Goal: Information Seeking & Learning: Learn about a topic

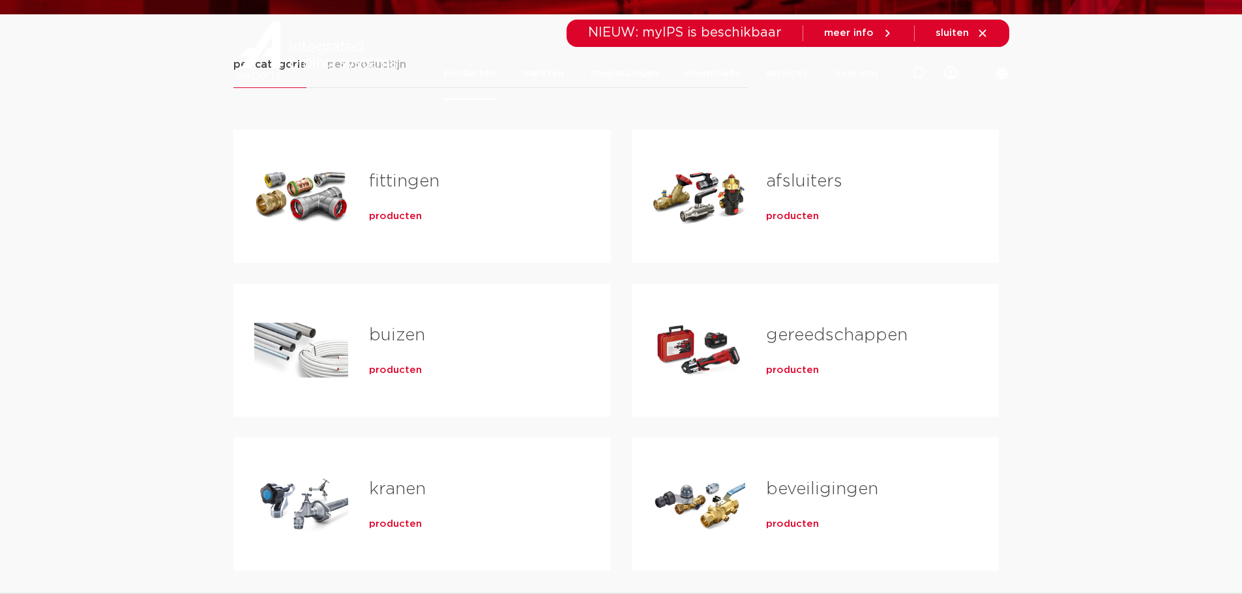
click at [386, 177] on link "fittingen" at bounding box center [404, 181] width 70 height 17
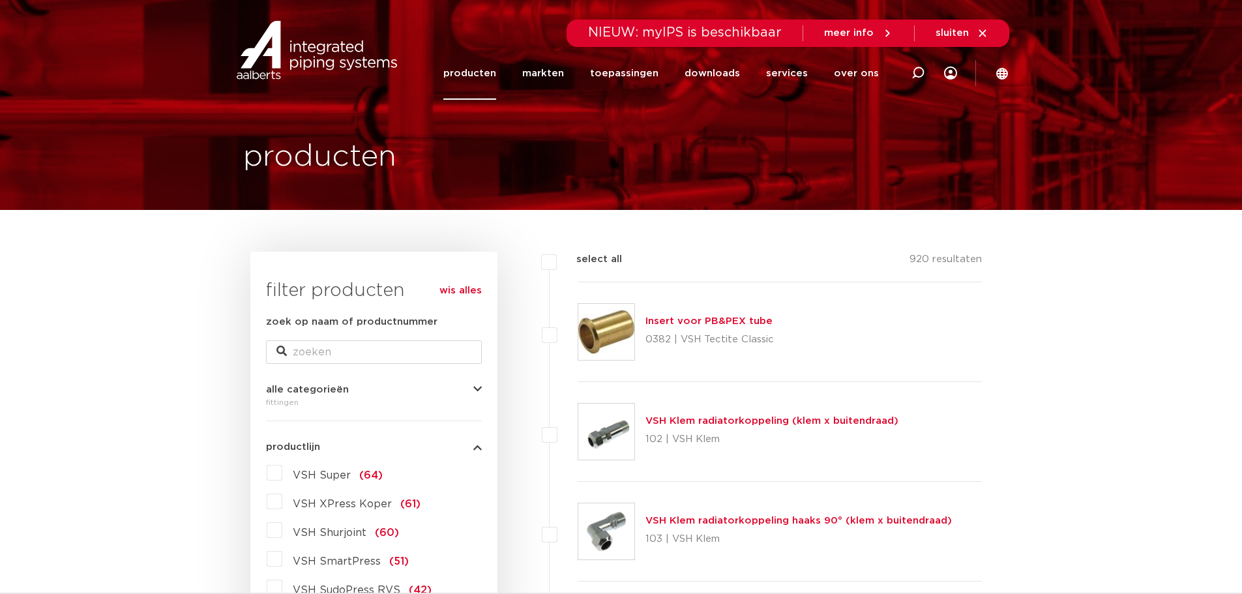
click at [316, 48] on img at bounding box center [316, 50] width 167 height 59
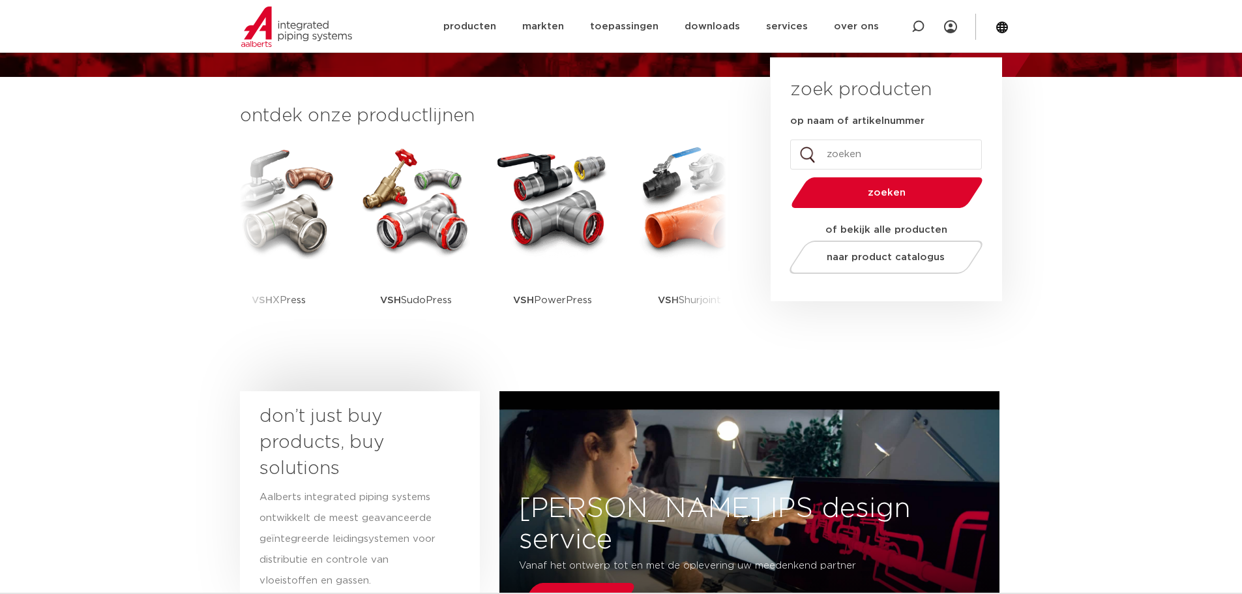
scroll to position [326, 0]
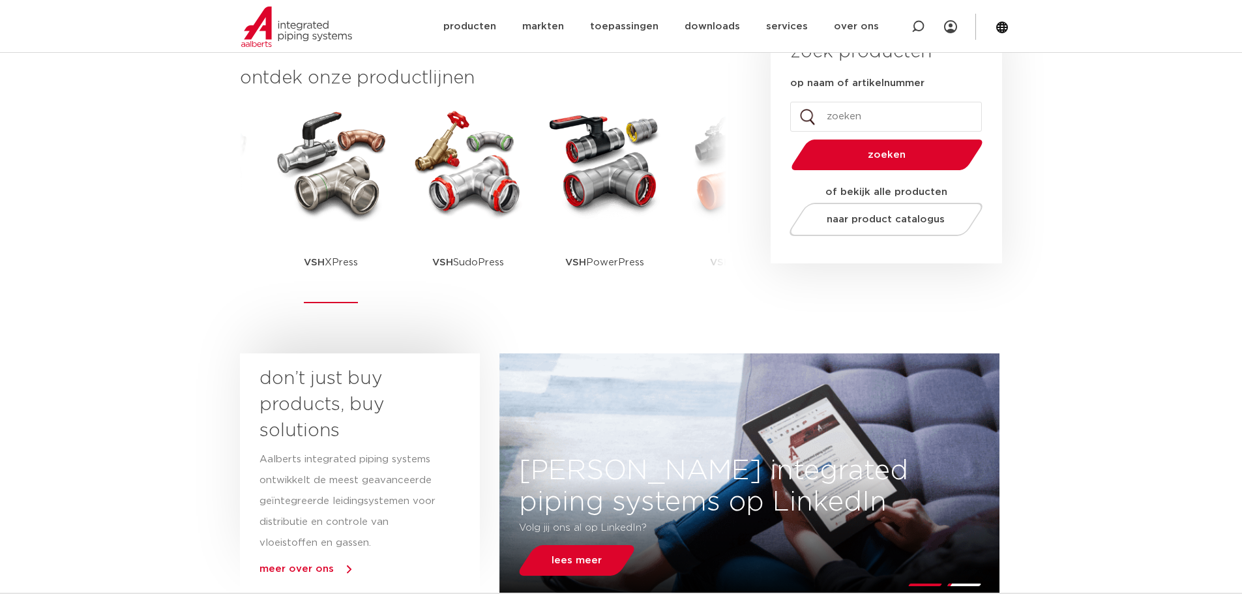
click at [329, 186] on img at bounding box center [330, 162] width 117 height 117
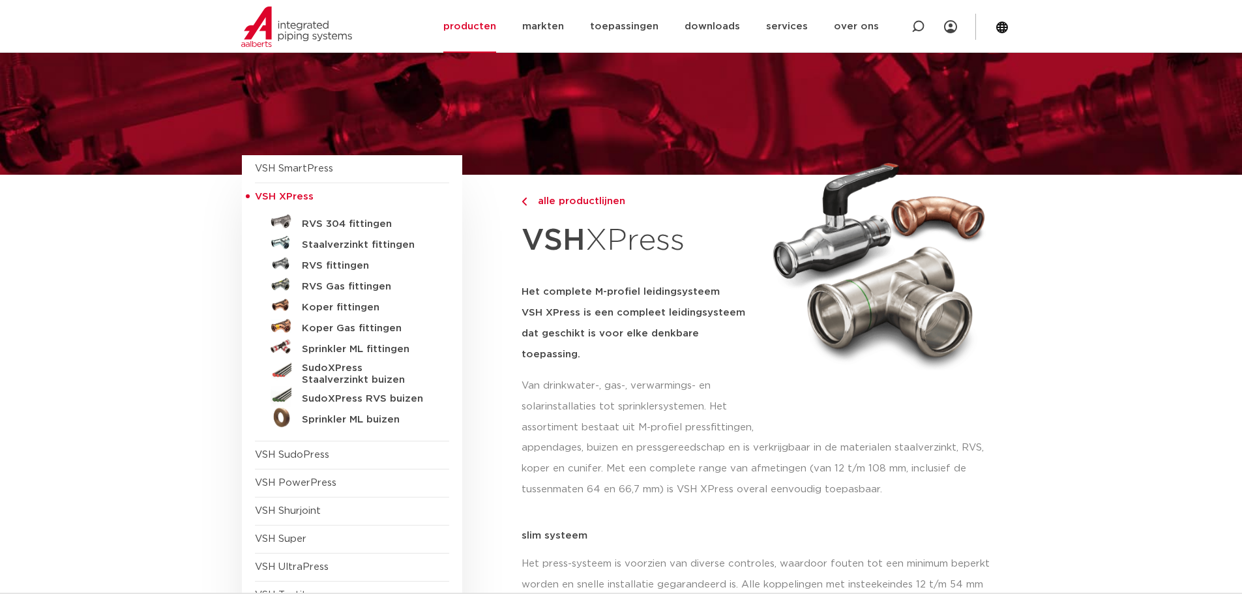
scroll to position [65, 0]
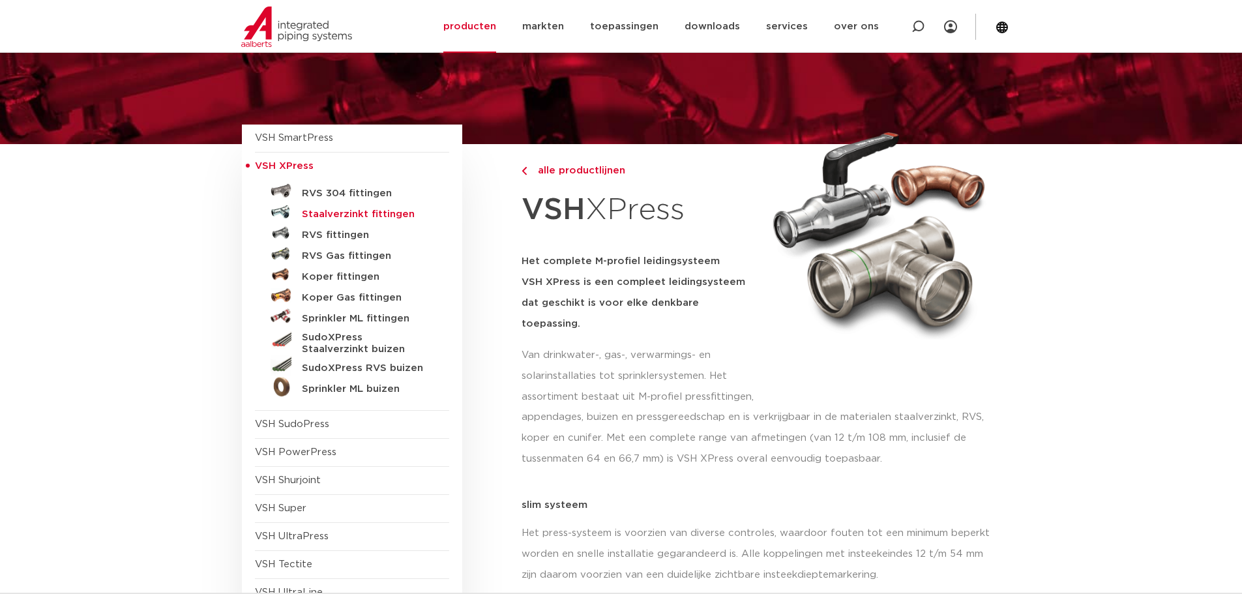
click at [343, 211] on h5 "Staalverzinkt fittingen" at bounding box center [366, 215] width 129 height 12
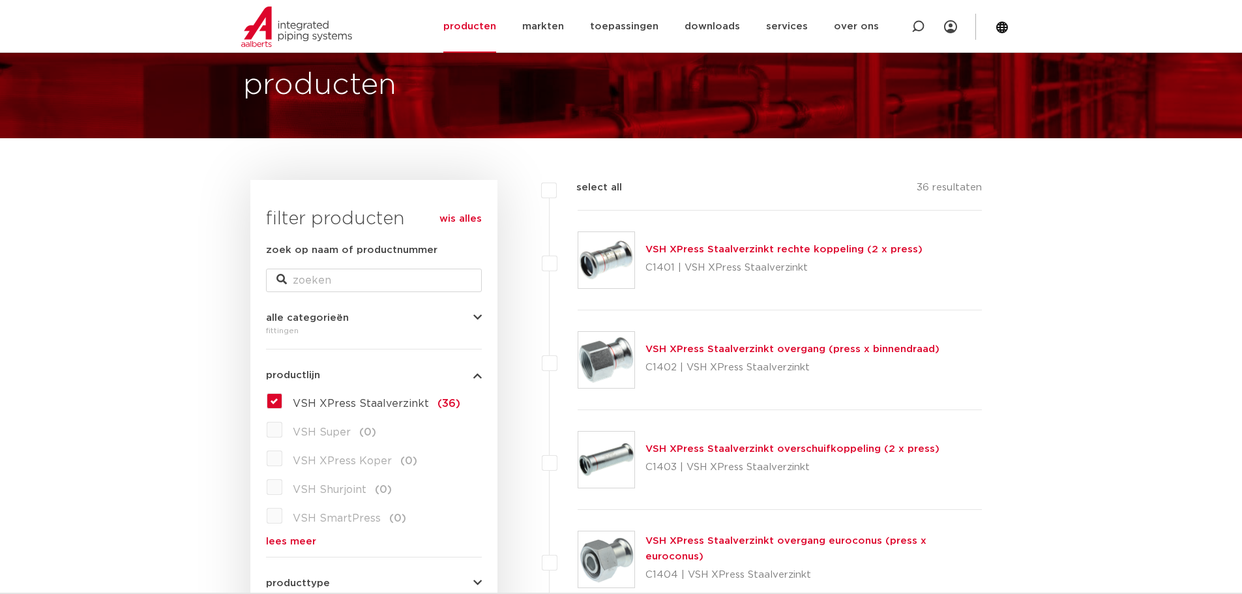
scroll to position [65, 0]
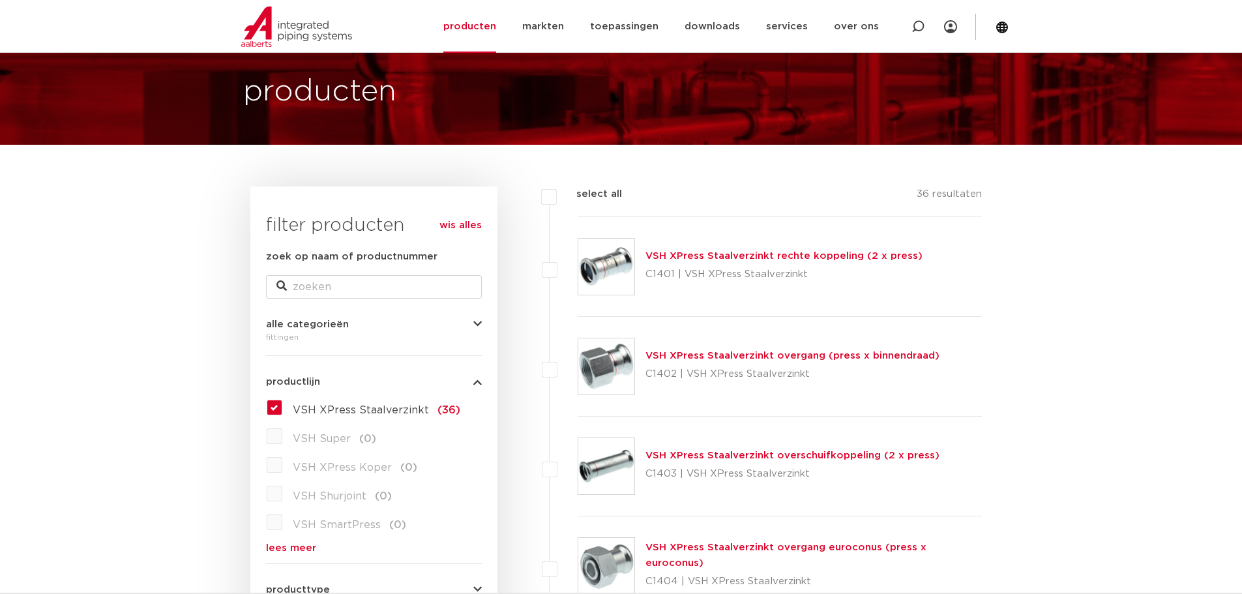
click at [782, 252] on link "VSH XPress Staalverzinkt rechte koppeling (2 x press)" at bounding box center [783, 256] width 277 height 10
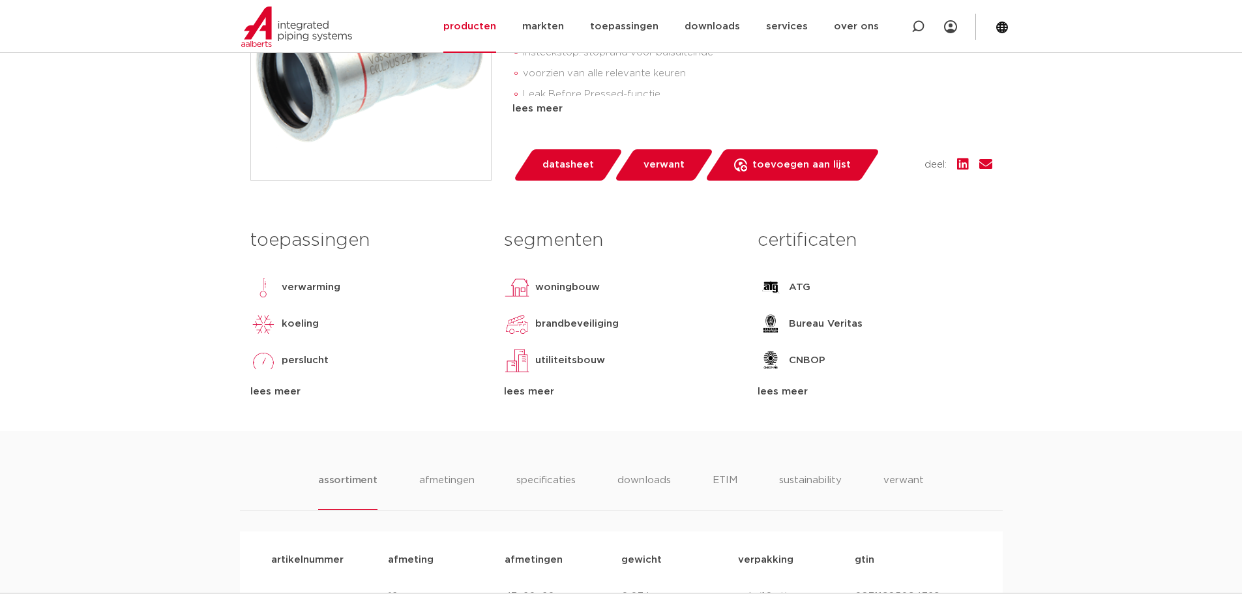
scroll to position [456, 0]
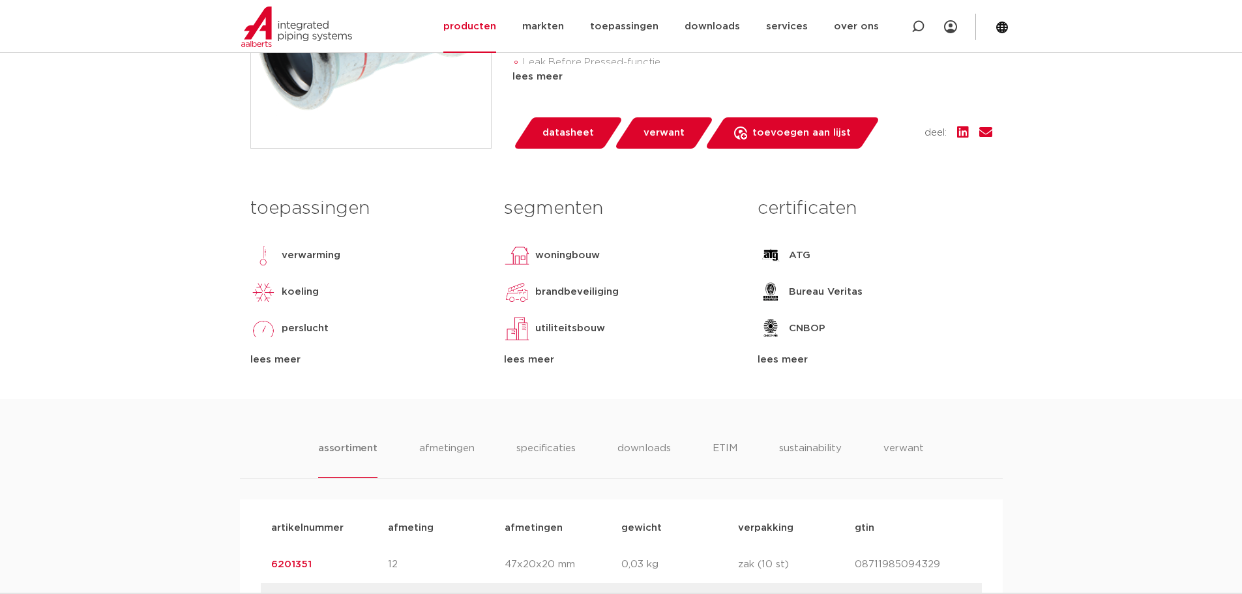
click at [784, 366] on div "lees meer" at bounding box center [874, 360] width 234 height 16
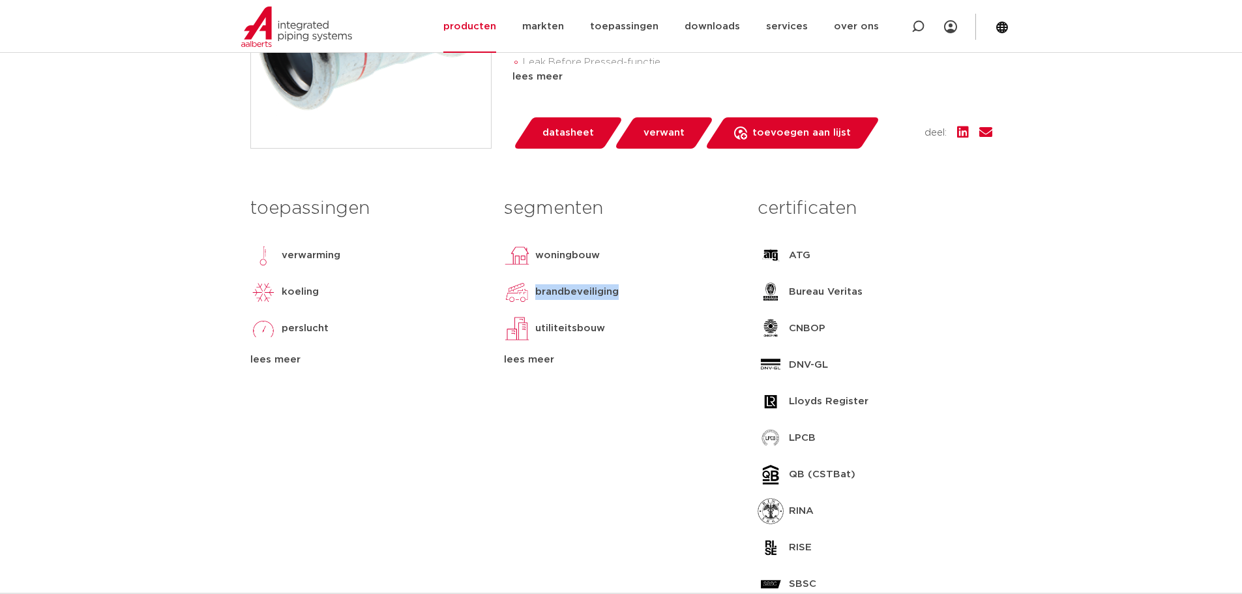
drag, startPoint x: 538, startPoint y: 290, endPoint x: 619, endPoint y: 290, distance: 81.5
click at [619, 290] on div "brandbeveiliging" at bounding box center [621, 292] width 234 height 26
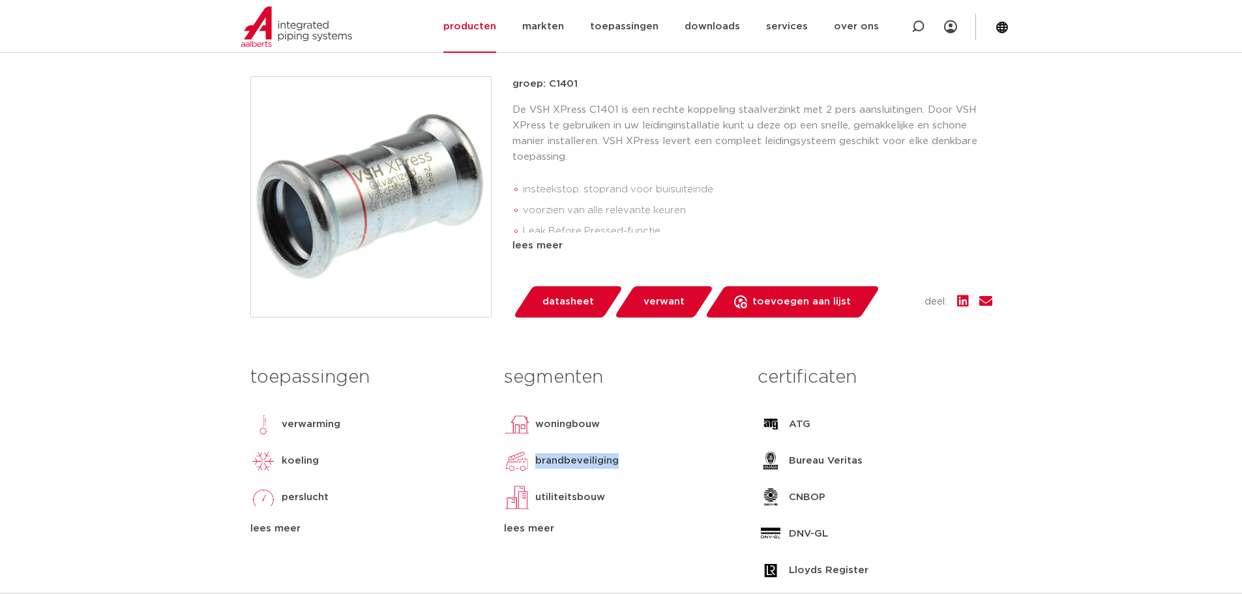
scroll to position [130, 0]
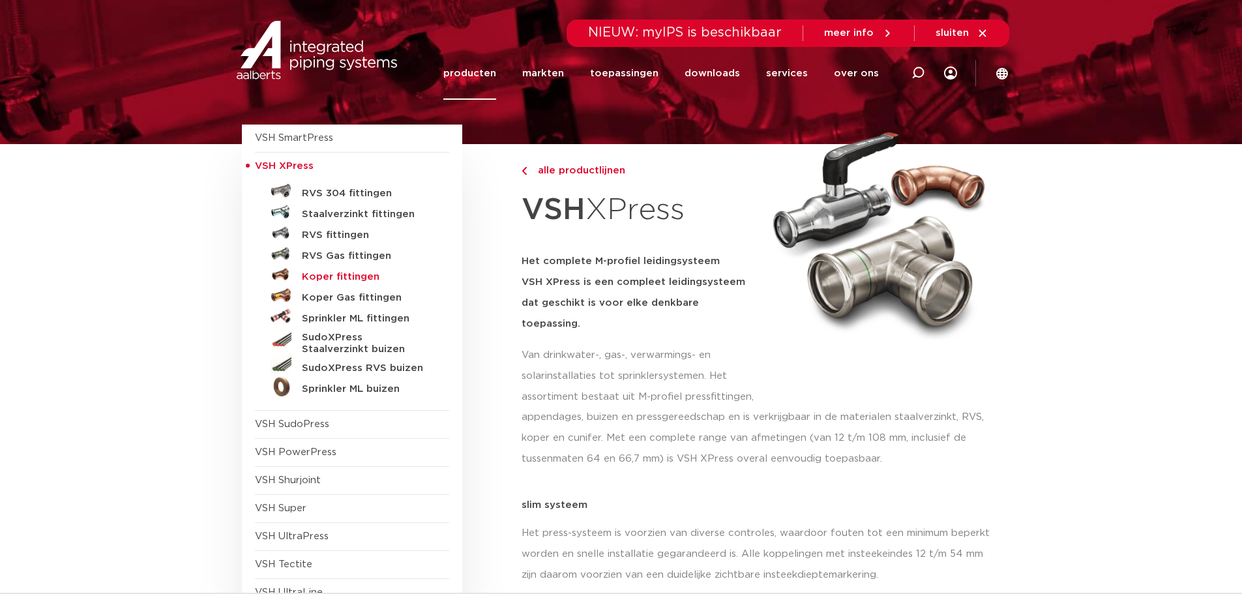
click at [336, 276] on h5 "Koper fittingen" at bounding box center [366, 277] width 129 height 12
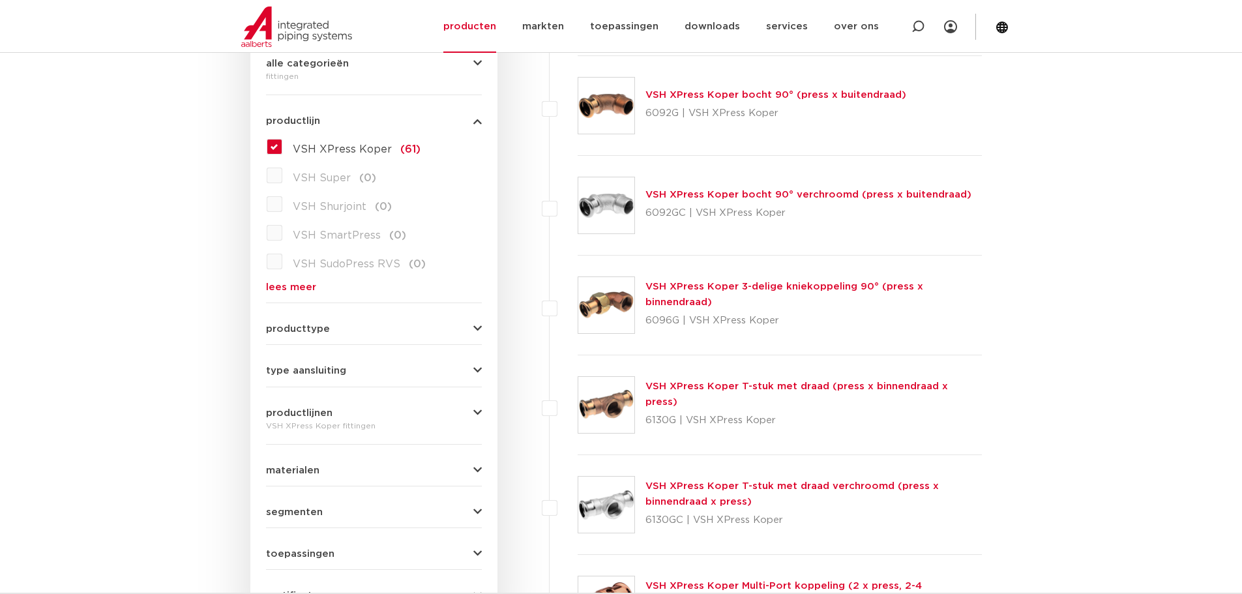
click at [757, 95] on link "VSH XPress Koper bocht 90° (press x buitendraad)" at bounding box center [775, 95] width 261 height 10
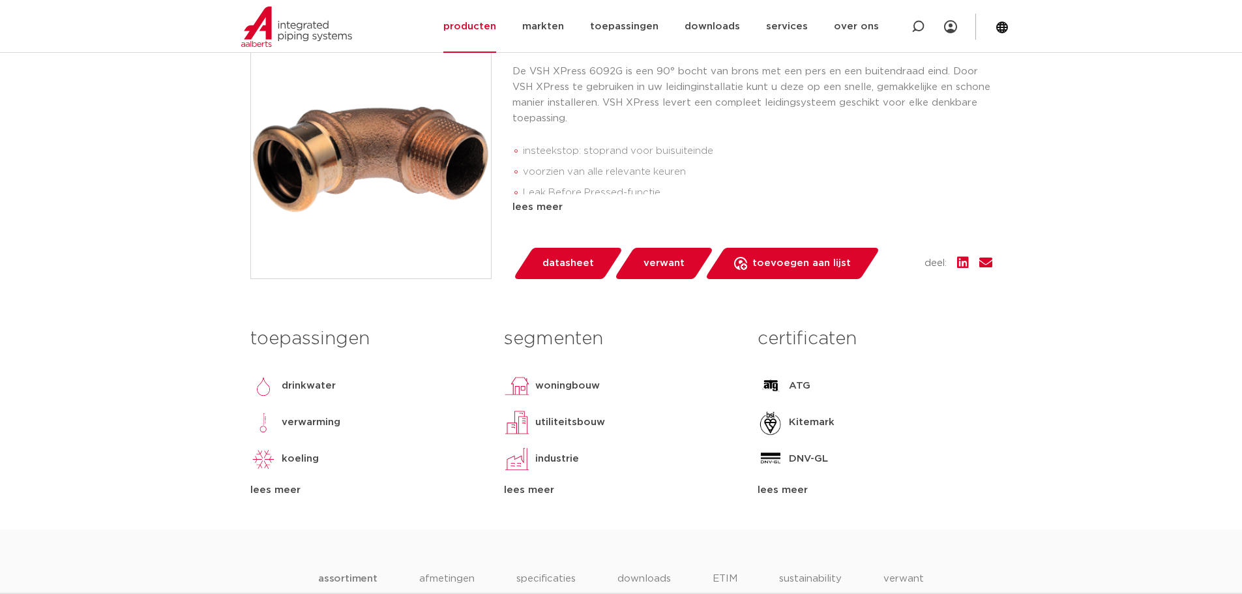
click at [793, 491] on div "lees meer" at bounding box center [874, 490] width 234 height 16
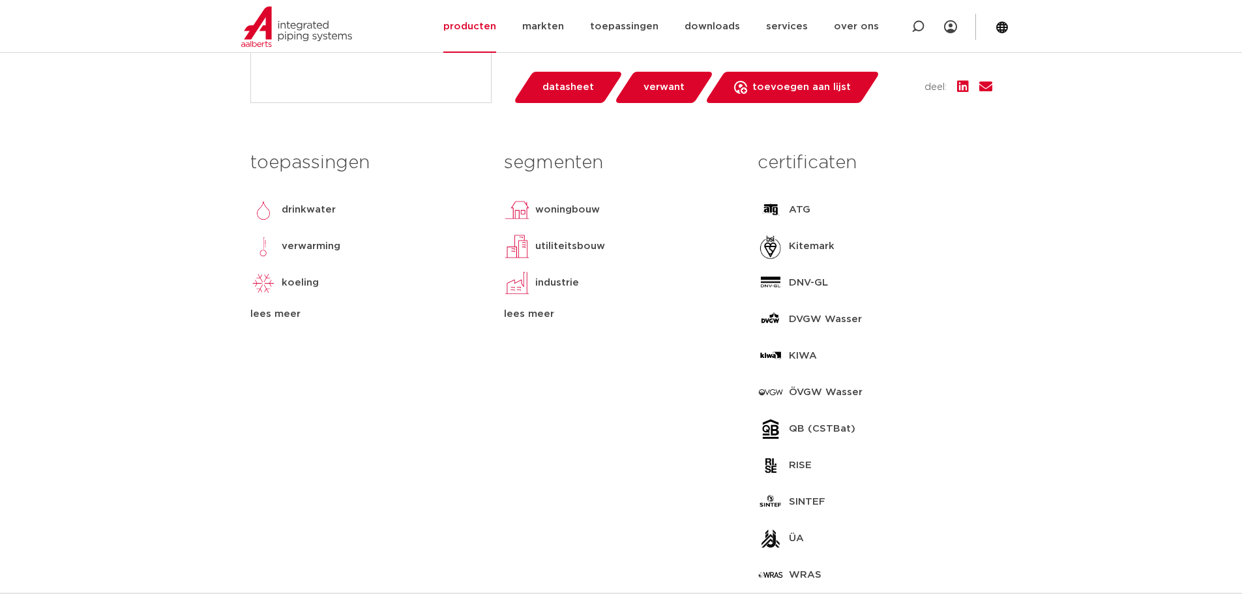
scroll to position [521, 0]
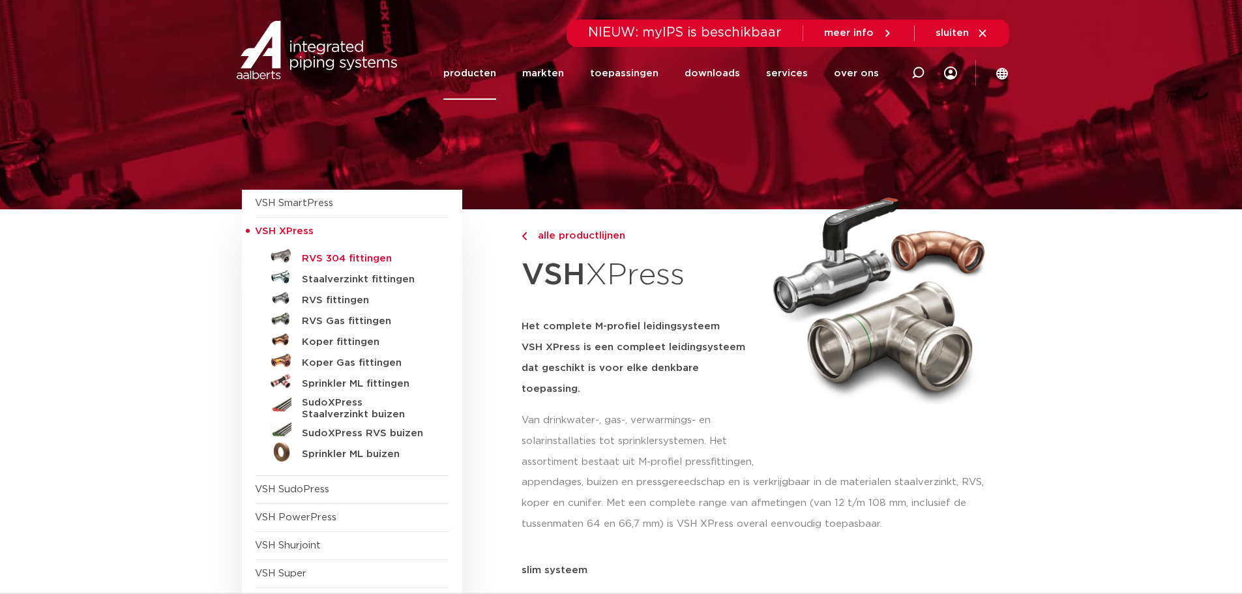
click at [336, 255] on h5 "RVS 304 fittingen" at bounding box center [366, 259] width 129 height 12
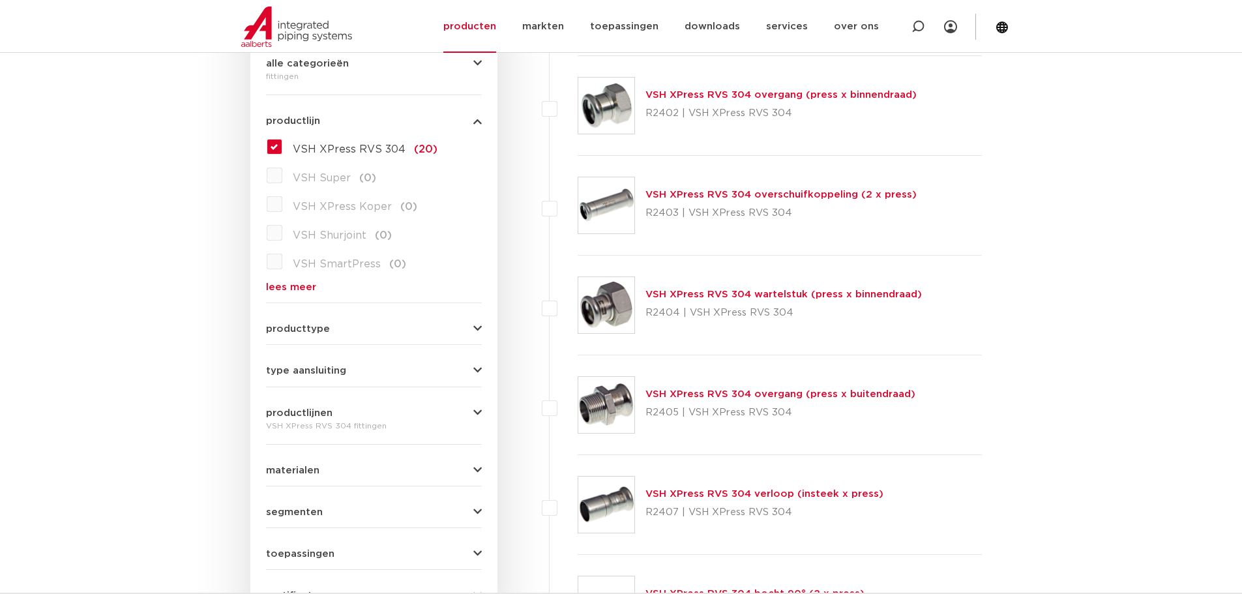
click at [816, 93] on link "VSH XPress RVS 304 overgang (press x binnendraad)" at bounding box center [780, 95] width 271 height 10
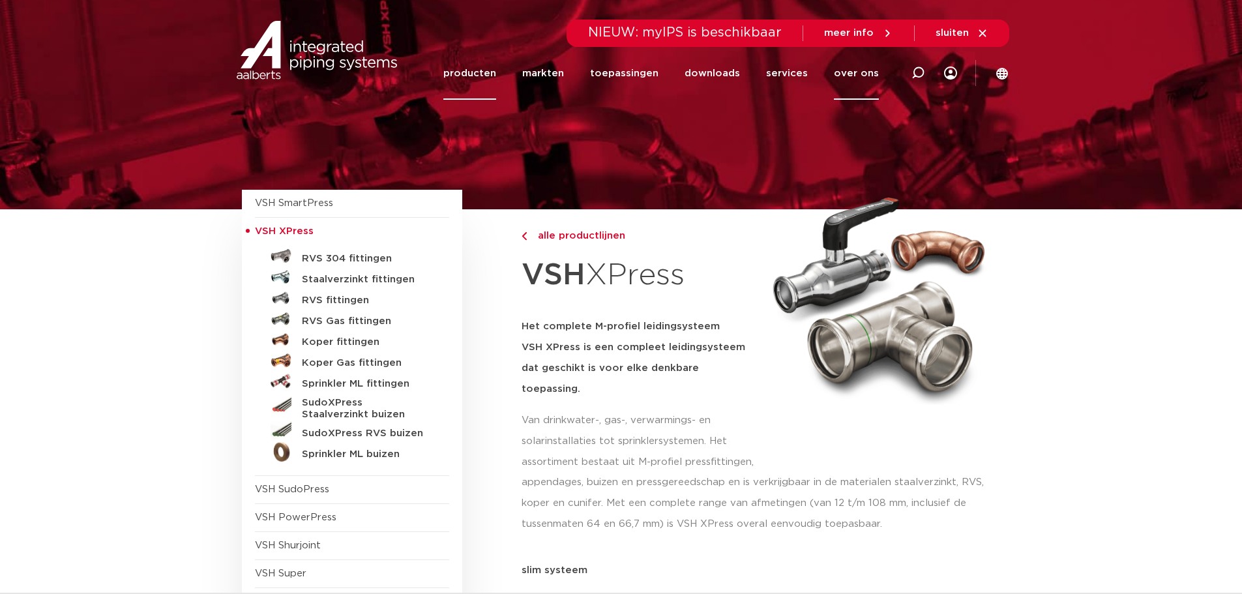
click at [863, 72] on link "over ons" at bounding box center [856, 73] width 45 height 53
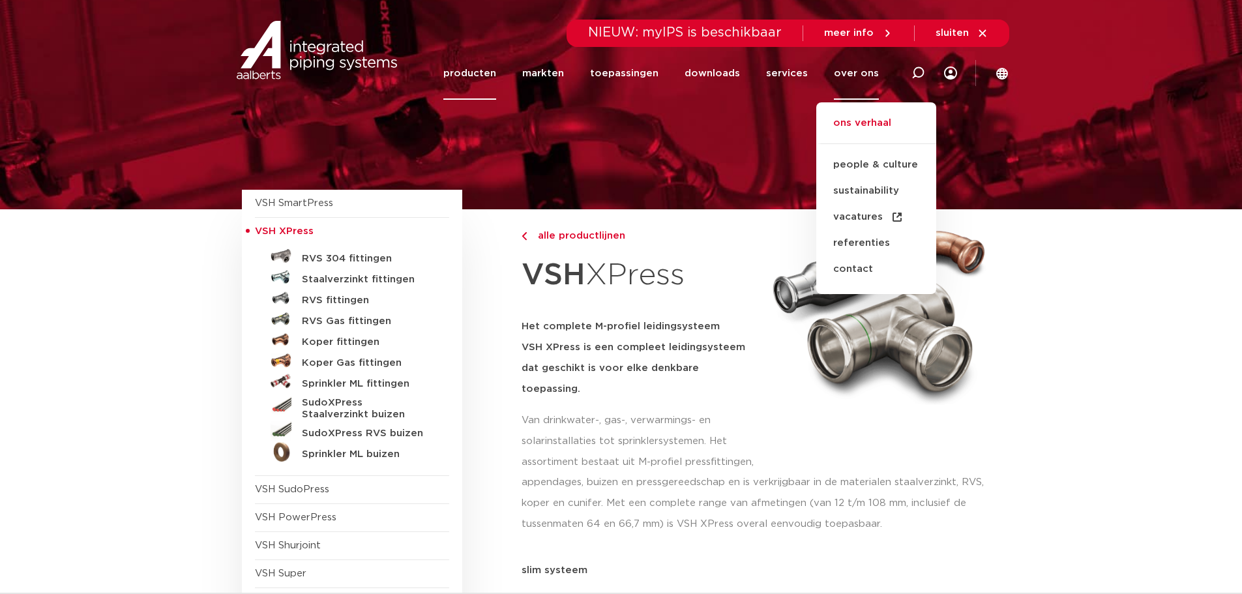
click at [865, 121] on link "ons verhaal" at bounding box center [876, 129] width 120 height 29
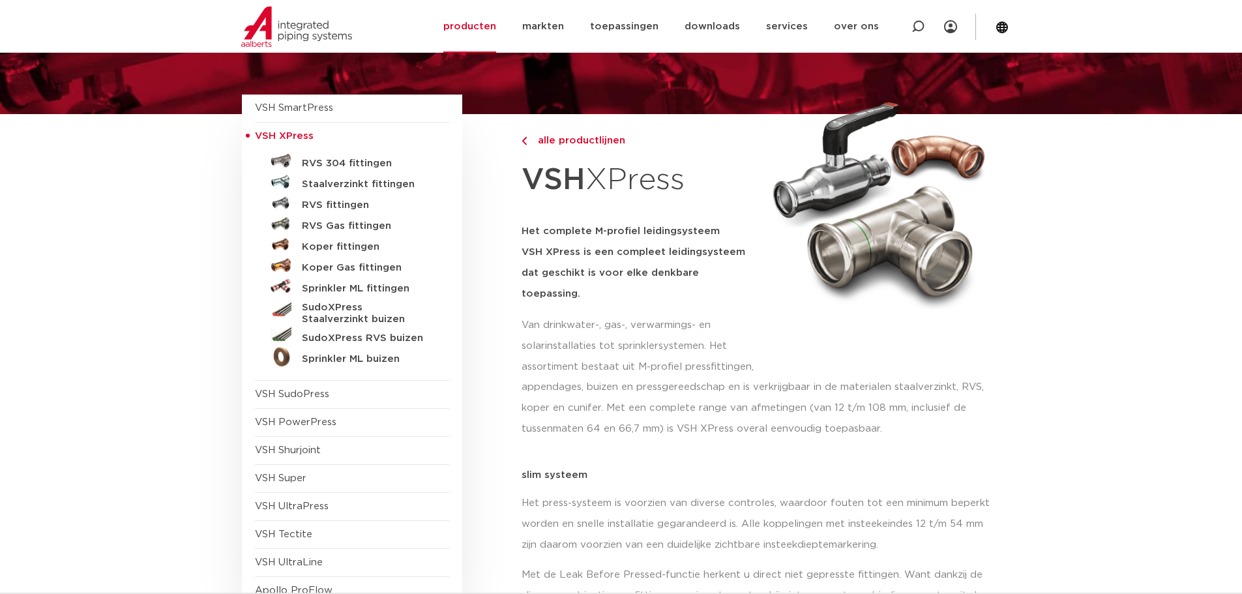
scroll to position [196, 0]
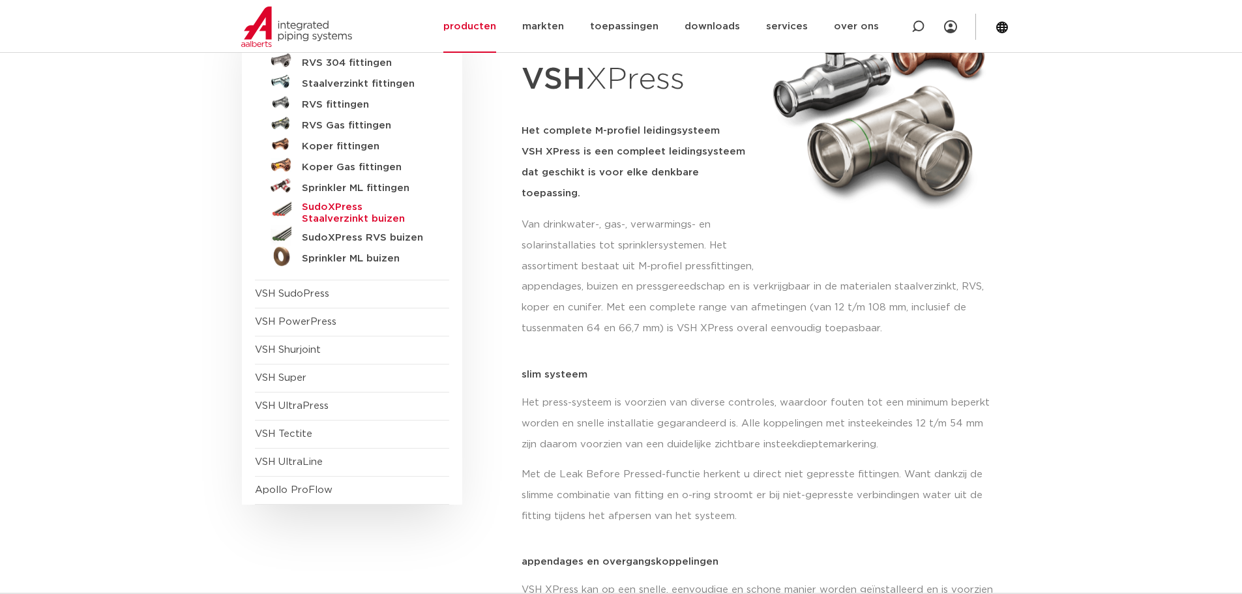
click at [361, 205] on h5 "SudoXPress Staalverzinkt buizen" at bounding box center [366, 212] width 129 height 23
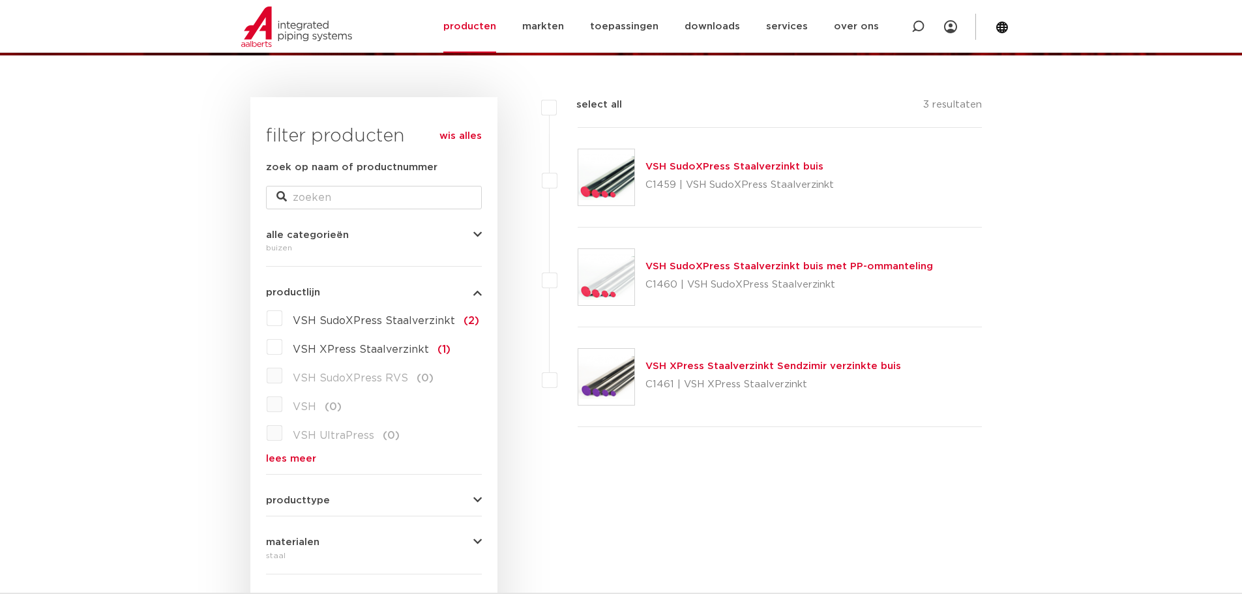
scroll to position [130, 0]
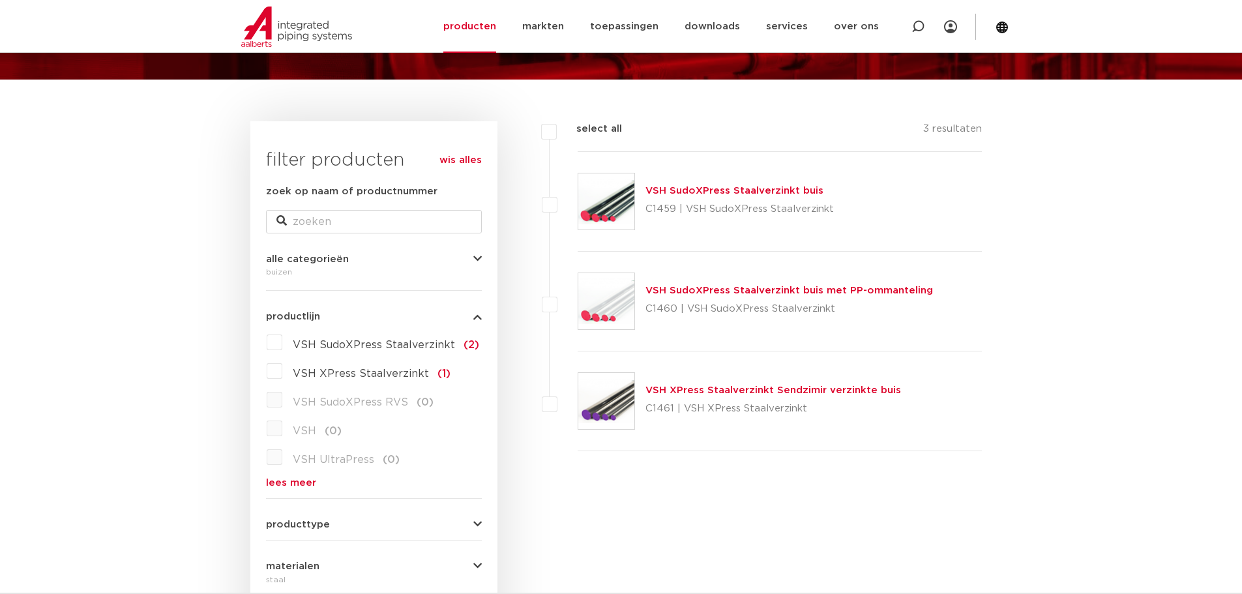
click at [750, 190] on link "VSH SudoXPress Staalverzinkt buis" at bounding box center [734, 191] width 178 height 10
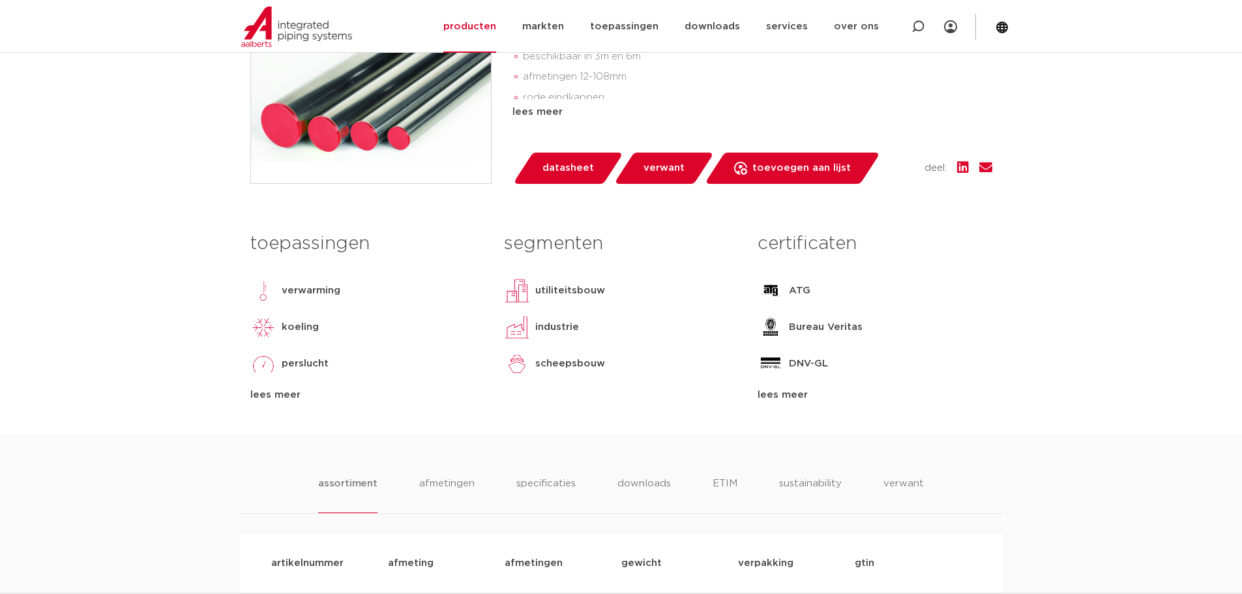
scroll to position [391, 0]
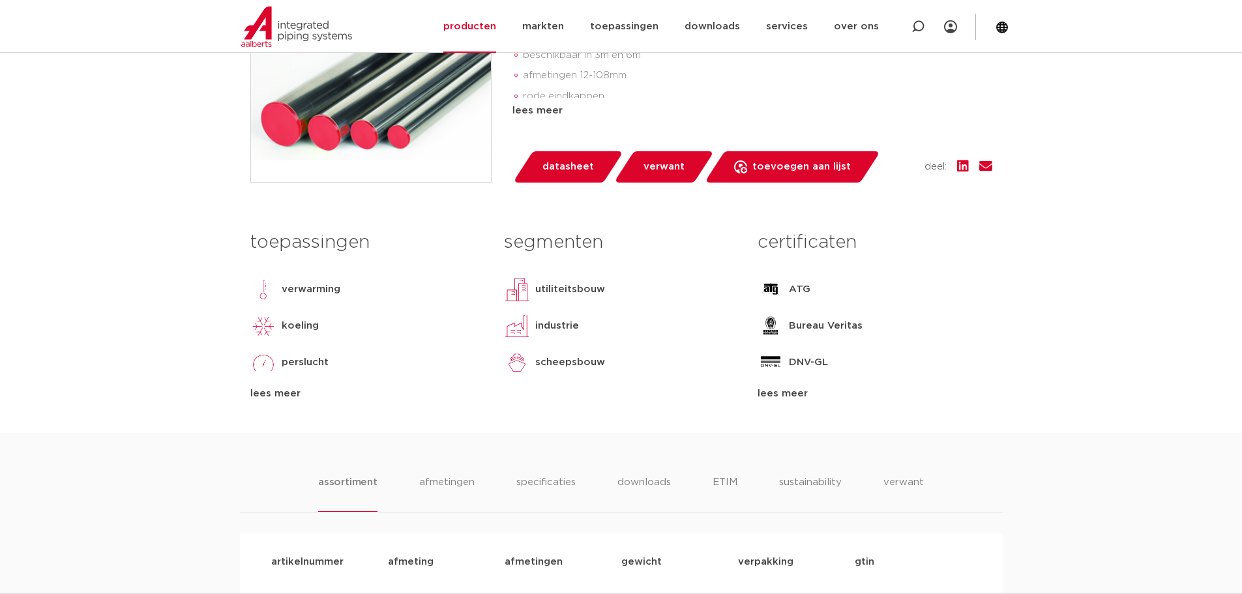
click at [791, 394] on div "lees meer" at bounding box center [874, 394] width 234 height 16
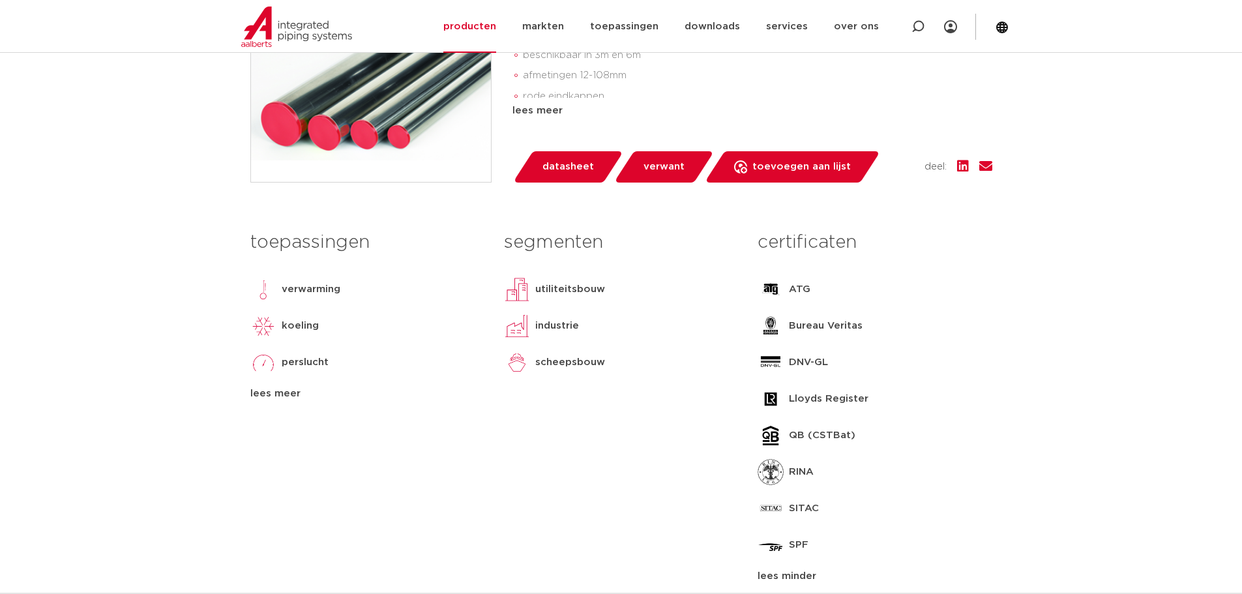
click at [274, 396] on div "lees meer" at bounding box center [367, 394] width 234 height 16
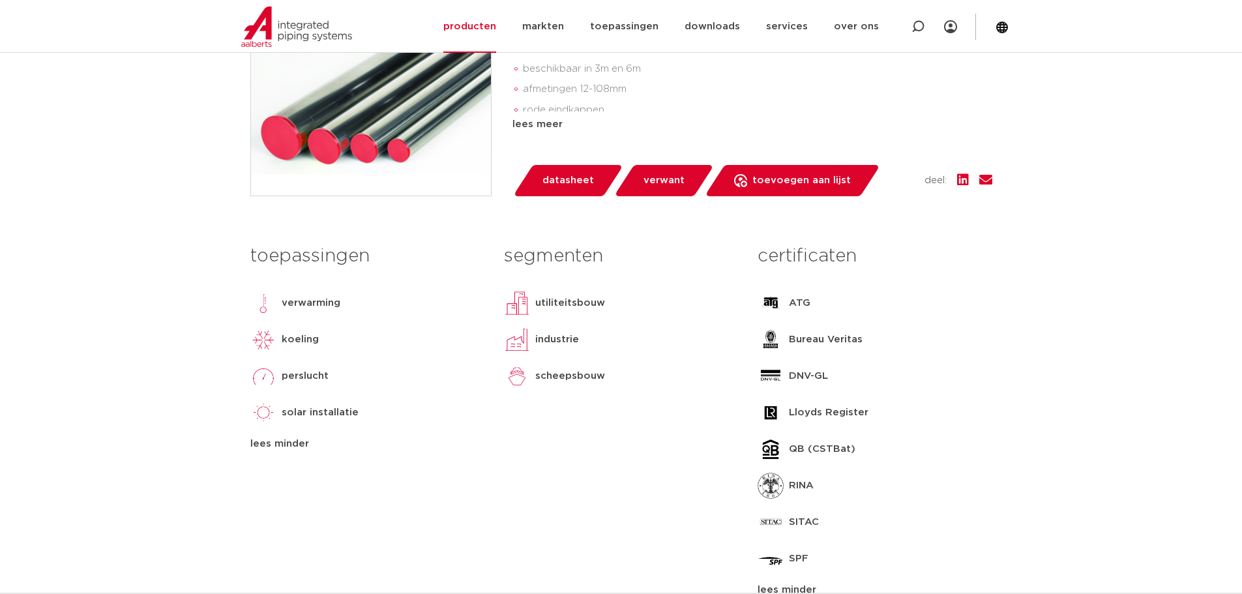
scroll to position [130, 0]
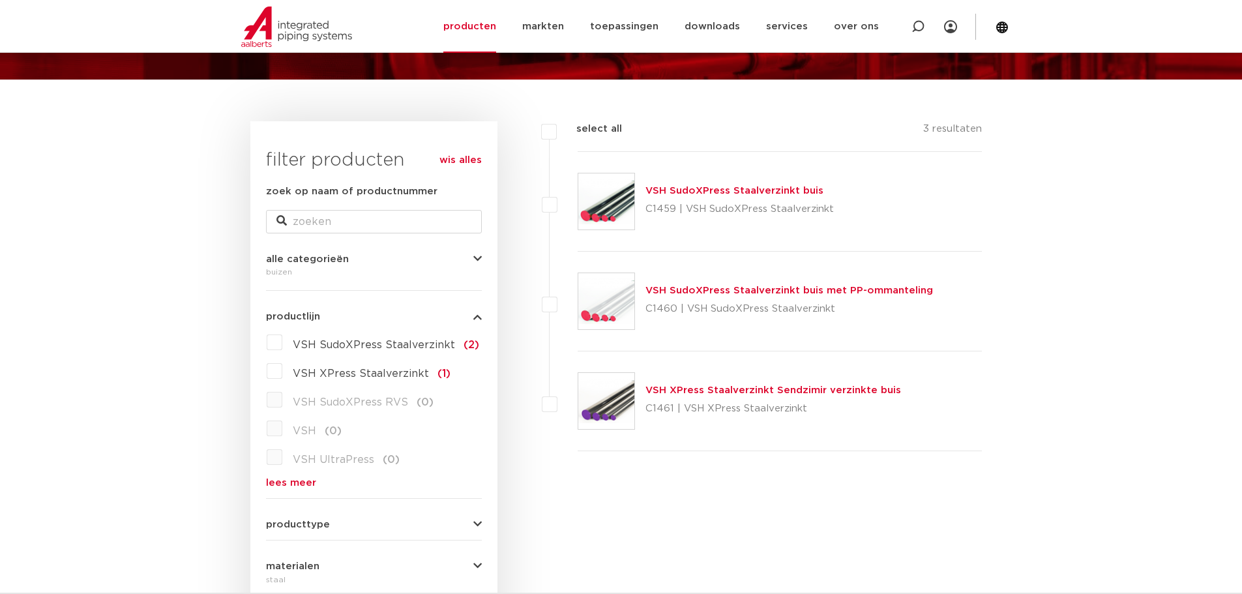
click at [759, 389] on link "VSH XPress Staalverzinkt Sendzimir verzinkte buis" at bounding box center [772, 390] width 255 height 10
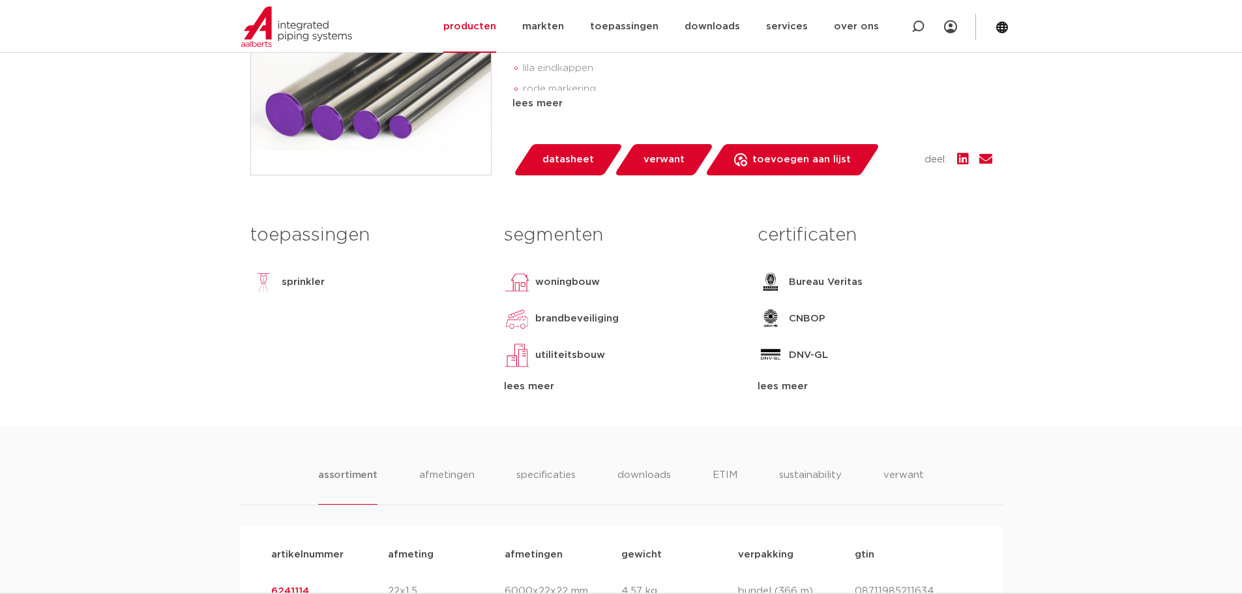
scroll to position [521, 0]
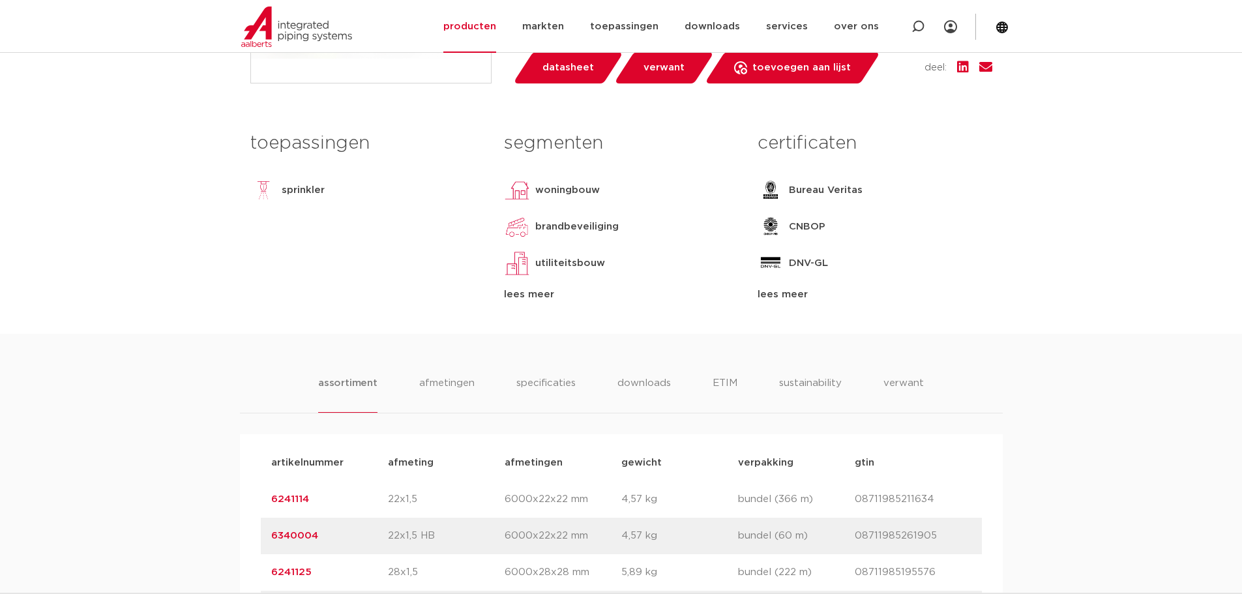
click at [774, 288] on div "lees meer" at bounding box center [874, 295] width 234 height 16
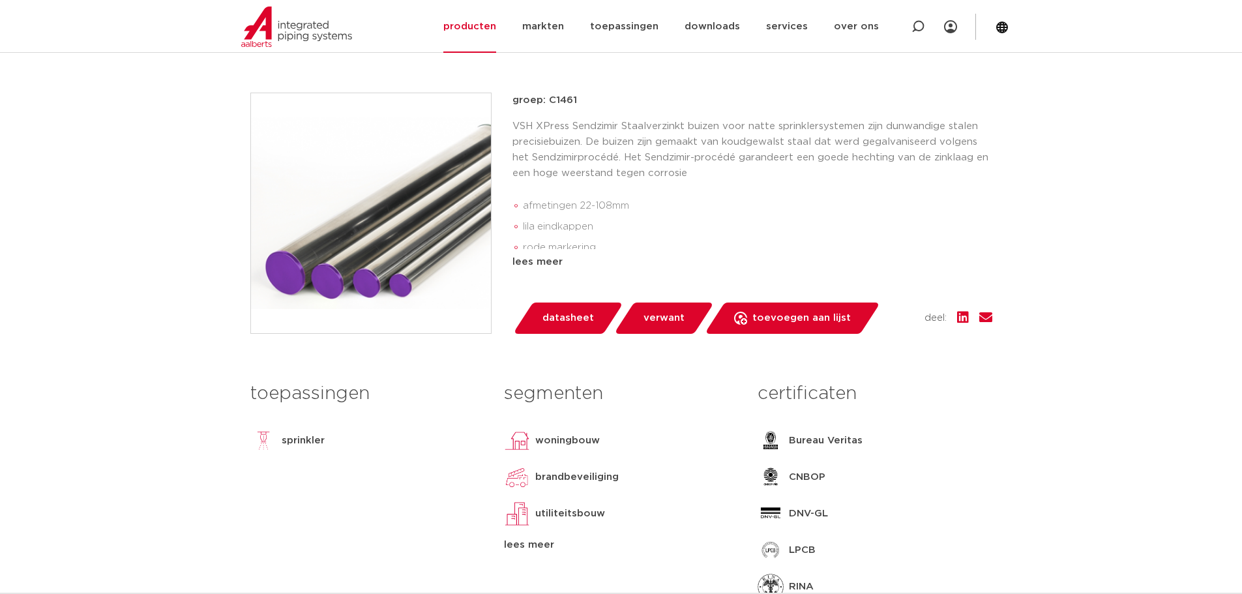
scroll to position [196, 0]
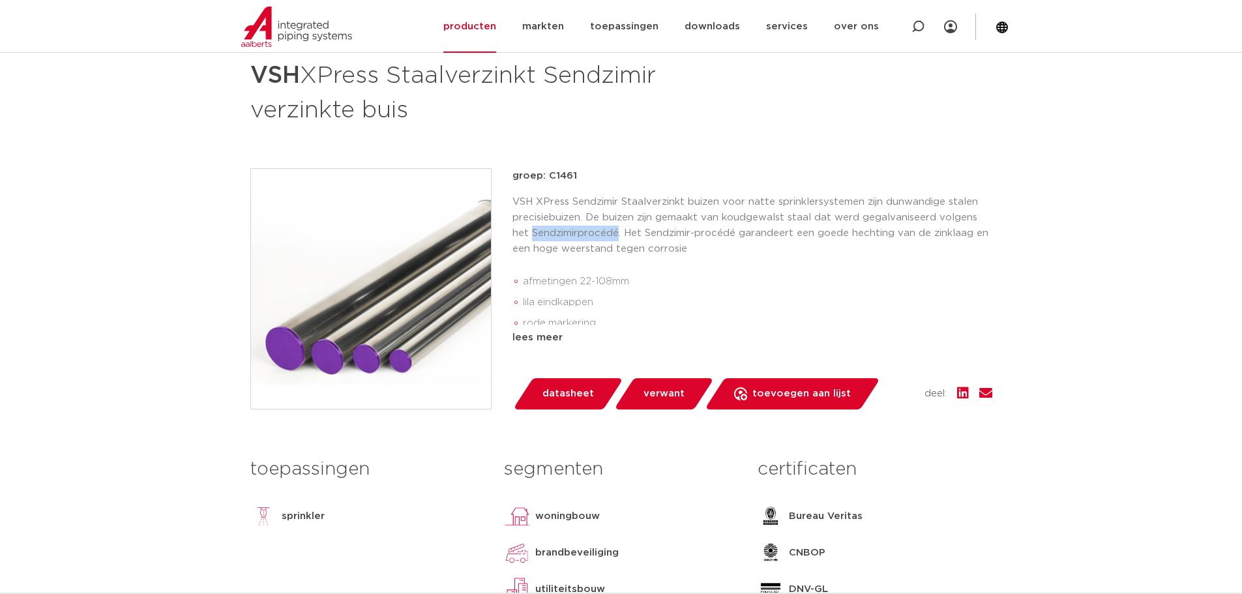
drag, startPoint x: 531, startPoint y: 231, endPoint x: 619, endPoint y: 237, distance: 88.1
click at [619, 237] on p "VSH XPress Sendzimir Staalverzinkt buizen voor natte sprinklersystemen zijn dun…" at bounding box center [752, 225] width 480 height 63
drag, startPoint x: 550, startPoint y: 74, endPoint x: 665, endPoint y: 73, distance: 114.7
click at [665, 73] on h1 "VSH XPress Staalverzinkt Sendzimir verzinkte buis" at bounding box center [494, 91] width 489 height 70
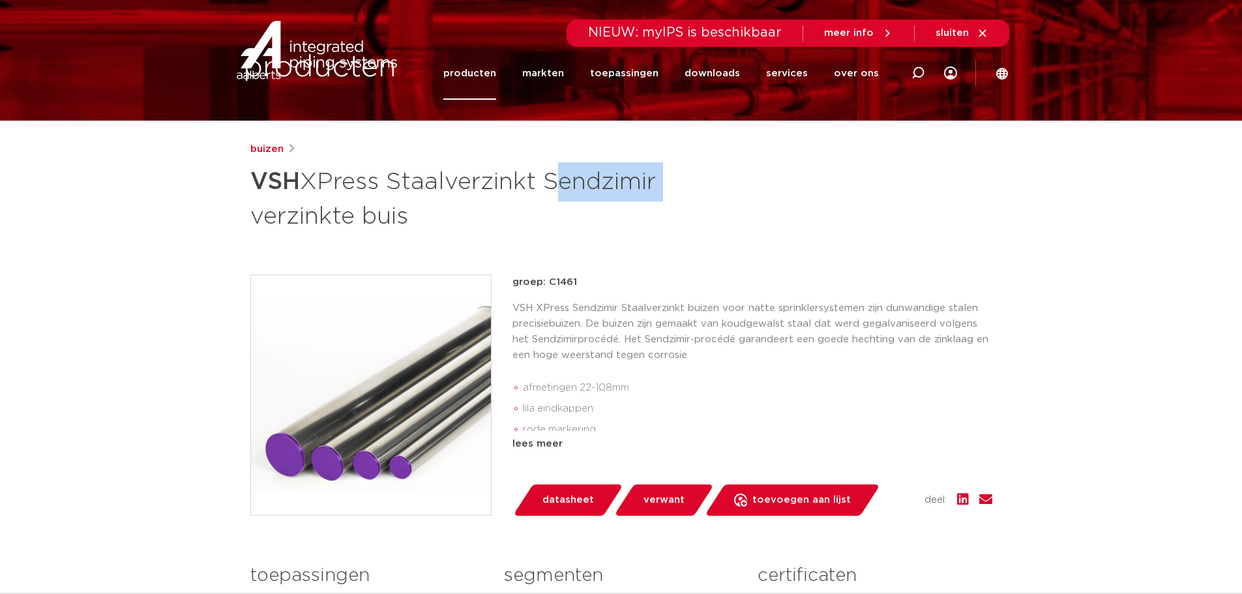
scroll to position [0, 0]
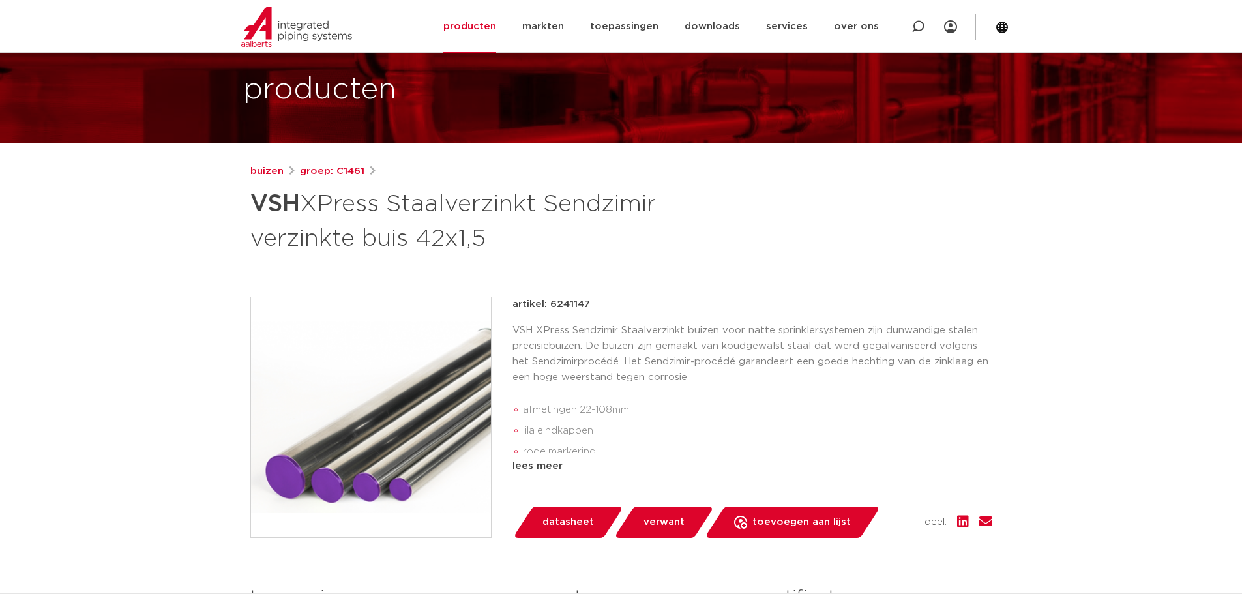
scroll to position [130, 0]
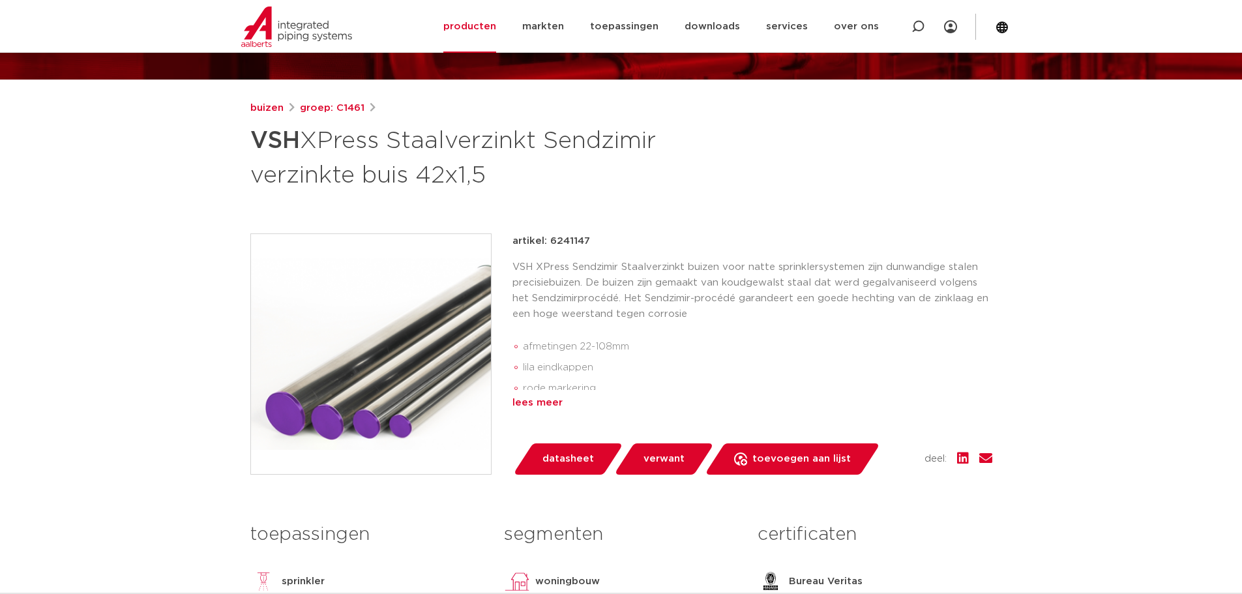
click at [556, 400] on div "lees meer" at bounding box center [752, 403] width 480 height 16
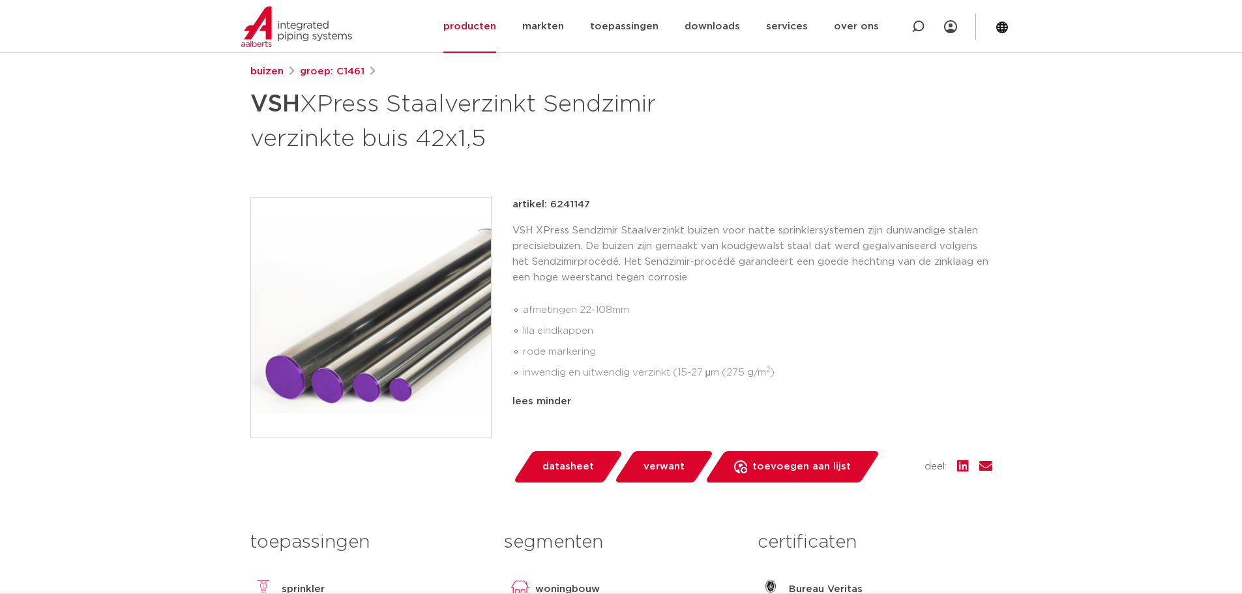
scroll to position [196, 0]
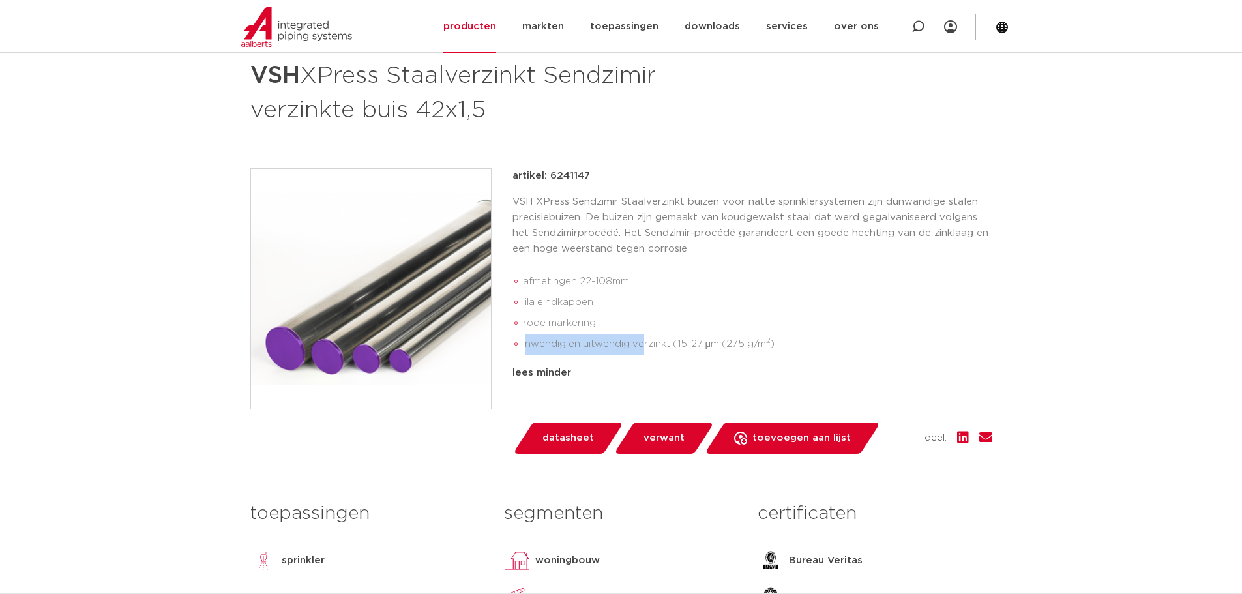
drag, startPoint x: 539, startPoint y: 342, endPoint x: 643, endPoint y: 342, distance: 103.6
click at [643, 342] on li "inwendig en uitwendig verzinkt (15-27 μm (275 g/m 2 )" at bounding box center [757, 344] width 469 height 21
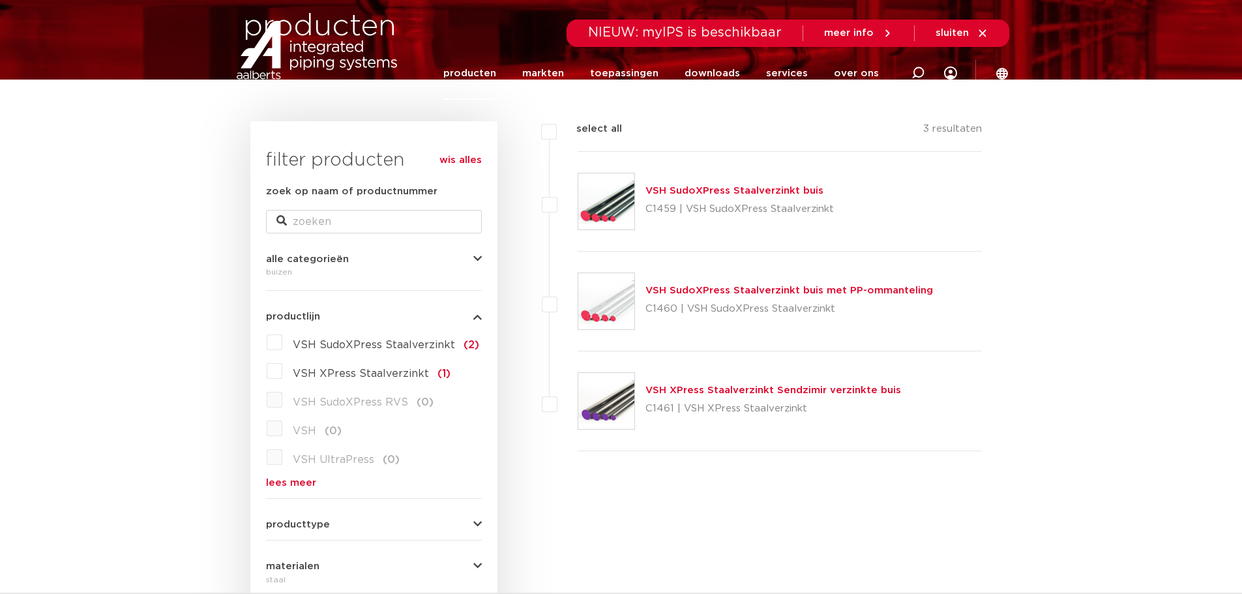
click at [737, 192] on link "VSH SudoXPress Staalverzinkt buis" at bounding box center [734, 191] width 178 height 10
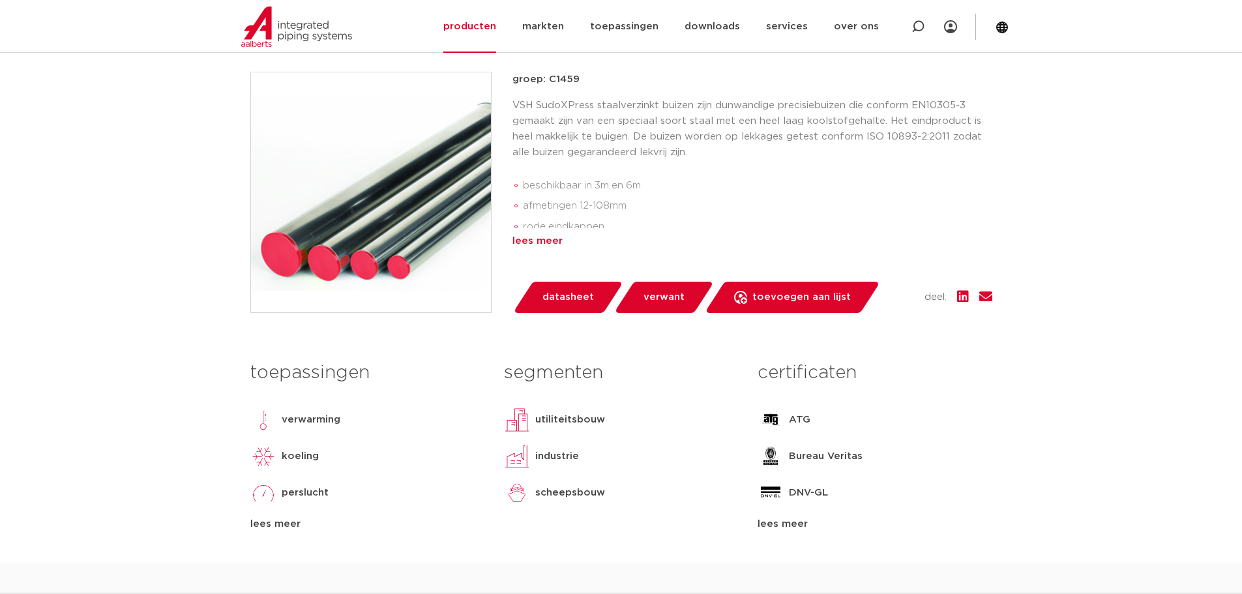
click at [549, 248] on div "lees meer" at bounding box center [752, 241] width 480 height 16
